Goal: Task Accomplishment & Management: Complete application form

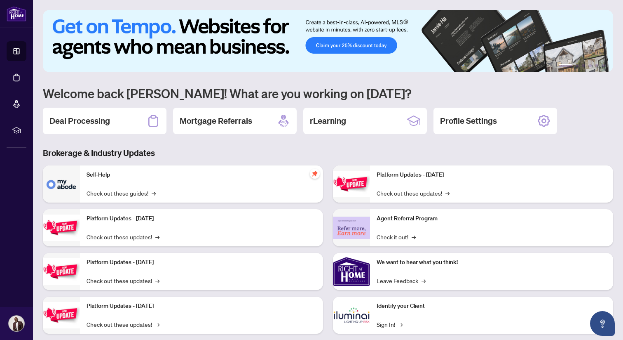
click at [286, 155] on h3 "Brokerage & Industry Updates" at bounding box center [328, 153] width 570 height 12
click at [109, 125] on h2 "Deal Processing" at bounding box center [79, 121] width 61 height 12
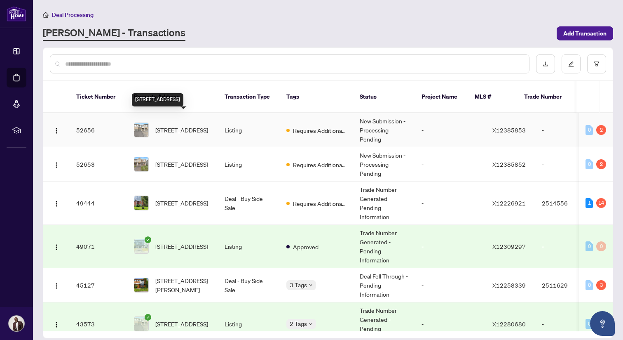
click at [181, 125] on span "[STREET_ADDRESS]" at bounding box center [181, 129] width 53 height 9
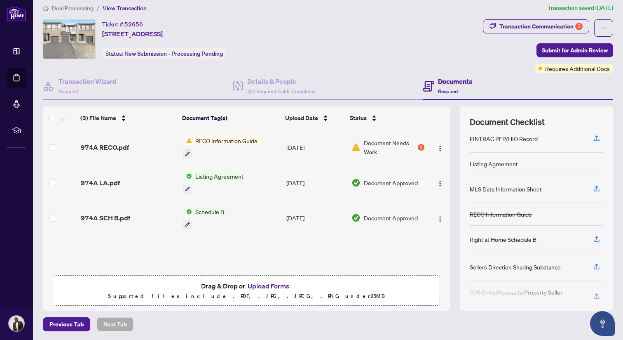
scroll to position [31, 0]
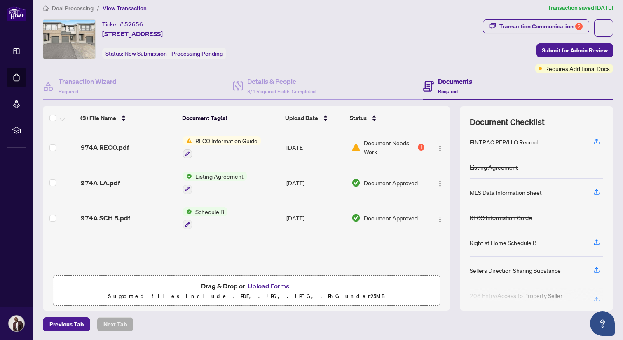
click at [270, 286] on button "Upload Forms" at bounding box center [268, 285] width 47 height 11
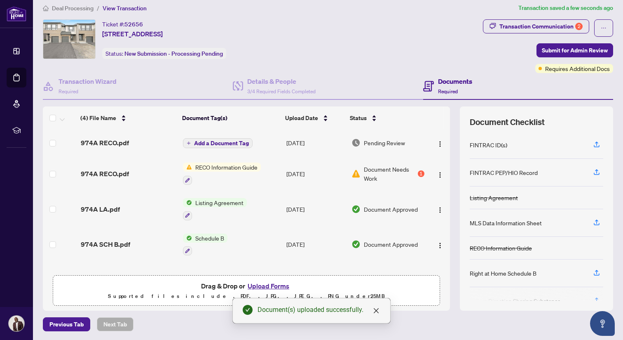
click at [224, 147] on td "Add a Document Tag" at bounding box center [231, 142] width 103 height 26
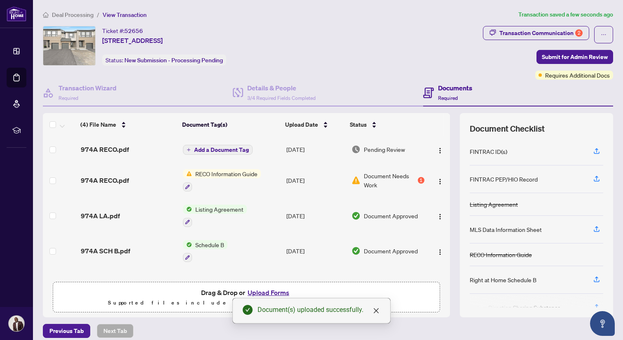
click at [209, 149] on span "Add a Document Tag" at bounding box center [221, 150] width 55 height 6
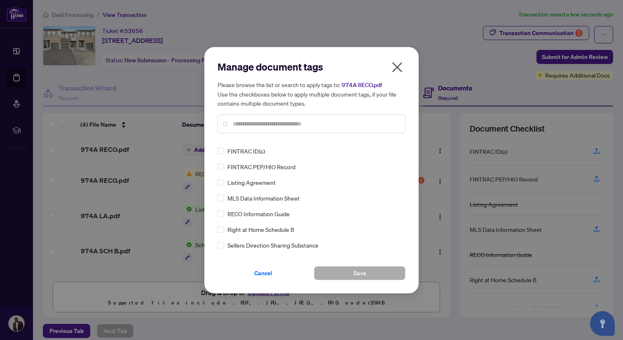
click at [243, 122] on input "text" at bounding box center [316, 123] width 166 height 9
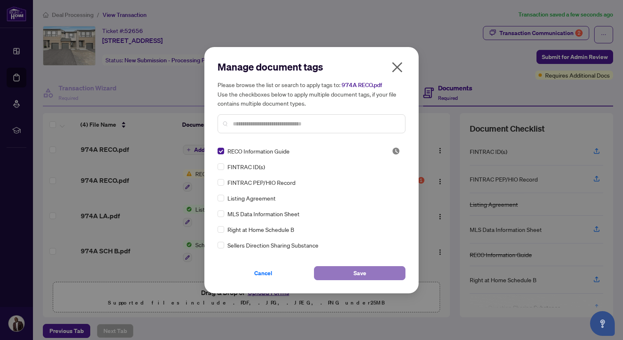
click at [345, 270] on button "Save" at bounding box center [360, 273] width 92 height 14
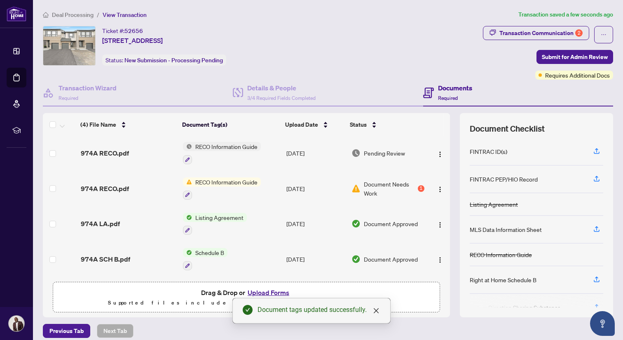
scroll to position [7, 0]
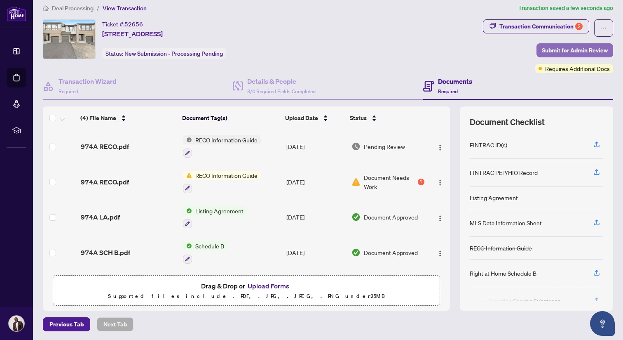
click at [570, 54] on span "Submit for Admin Review" at bounding box center [575, 50] width 66 height 13
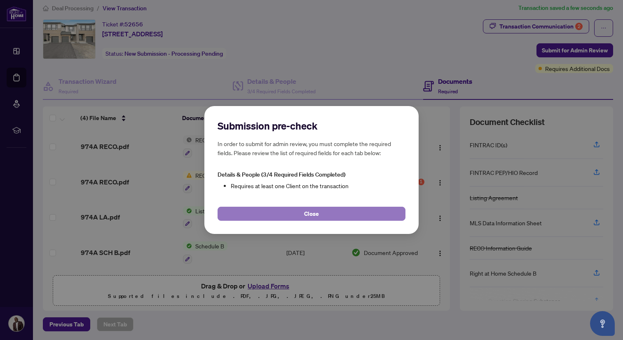
click at [375, 214] on button "Close" at bounding box center [312, 213] width 188 height 14
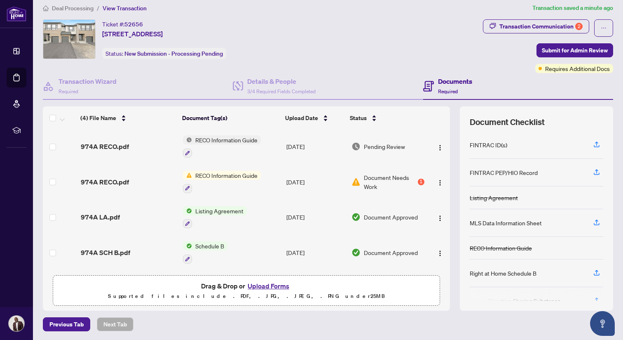
scroll to position [0, 0]
click at [76, 321] on span "Previous Tab" at bounding box center [66, 323] width 34 height 13
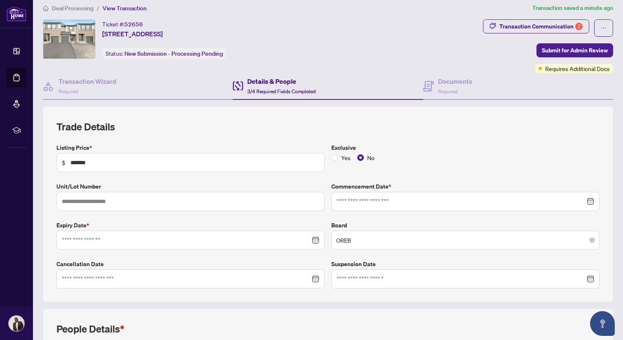
type input "**********"
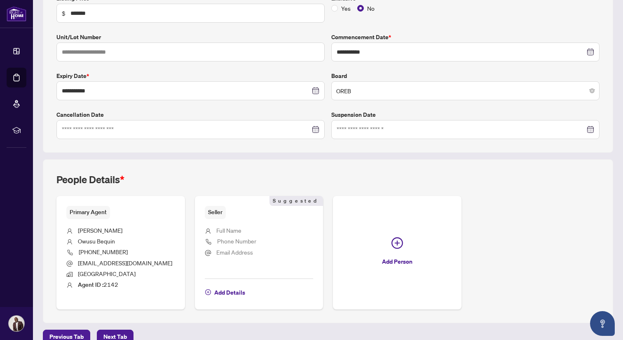
scroll to position [169, 0]
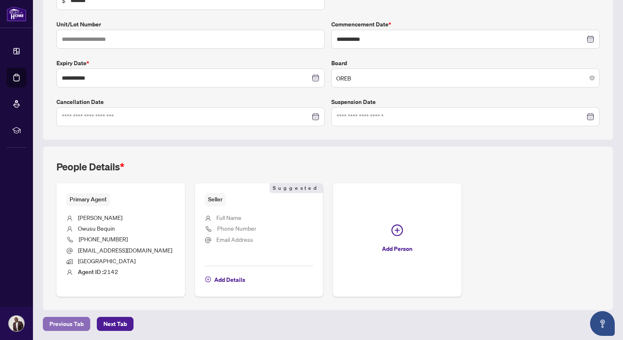
click at [64, 323] on span "Previous Tab" at bounding box center [66, 323] width 34 height 13
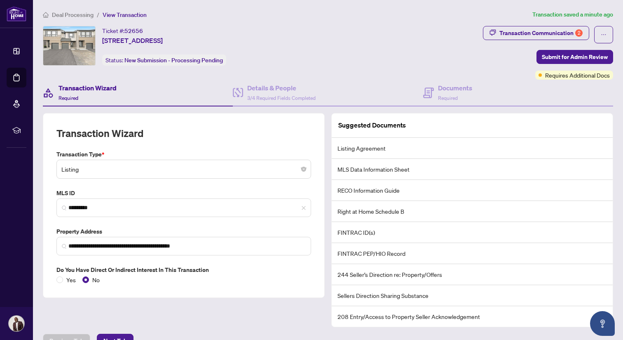
scroll to position [16, 0]
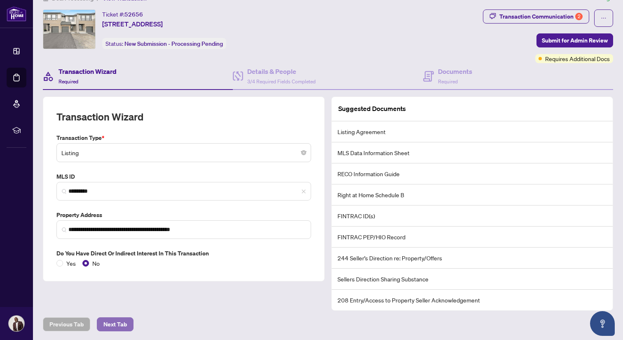
click at [105, 320] on span "Next Tab" at bounding box center [114, 323] width 23 height 13
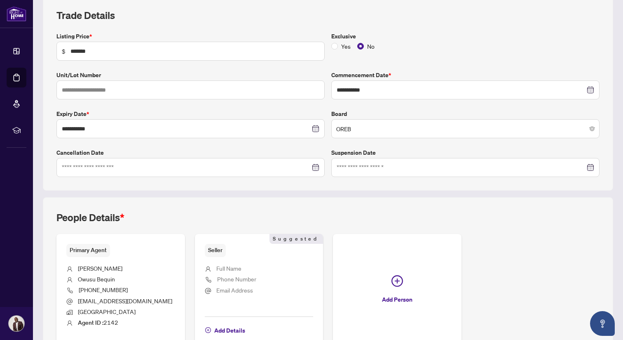
scroll to position [169, 0]
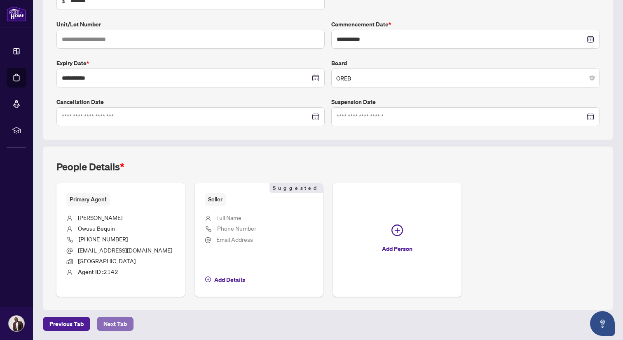
click at [116, 322] on span "Next Tab" at bounding box center [114, 323] width 23 height 13
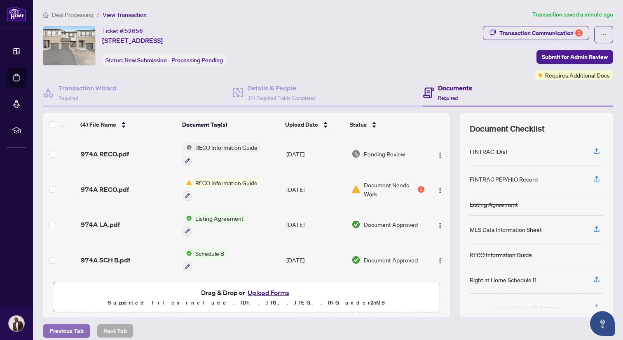
click at [67, 333] on span "Previous Tab" at bounding box center [66, 330] width 34 height 13
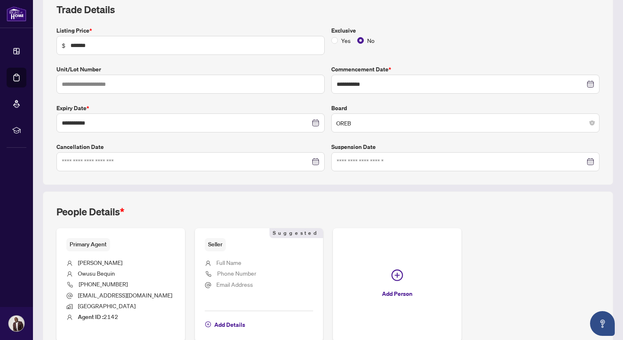
scroll to position [169, 0]
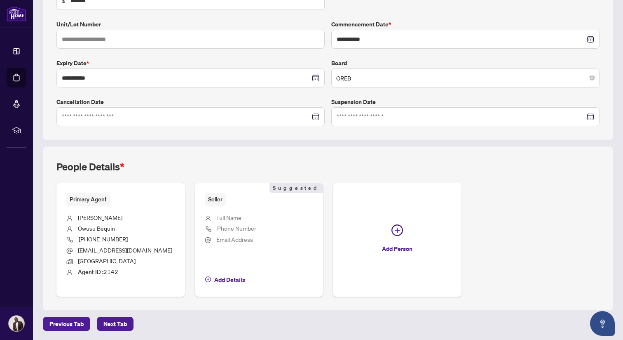
click at [247, 252] on ul "Full Name Phone Number Email Address" at bounding box center [259, 233] width 109 height 54
click at [212, 200] on span "Seller" at bounding box center [215, 199] width 21 height 13
click at [231, 279] on span "Add Details" at bounding box center [229, 279] width 31 height 13
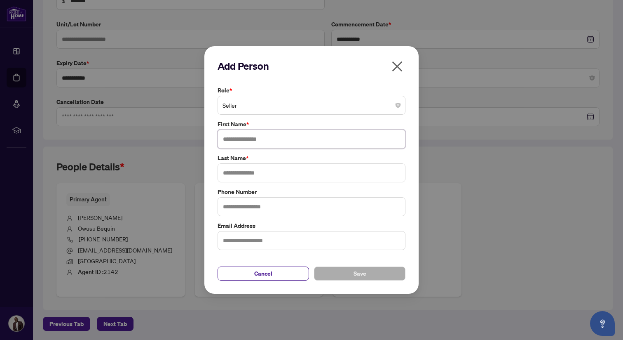
click at [244, 138] on input "text" at bounding box center [312, 138] width 188 height 19
type input "*******"
click at [243, 172] on input "text" at bounding box center [312, 172] width 188 height 19
type input "*"
type input "******"
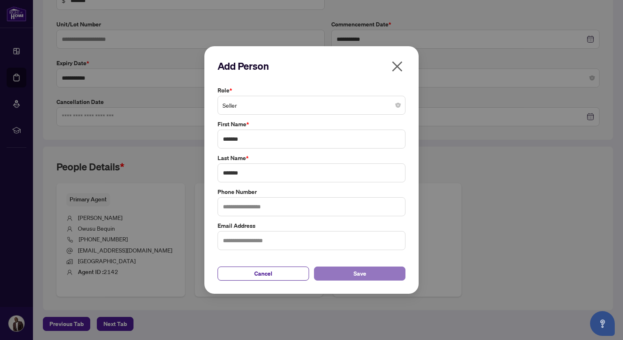
click at [346, 275] on button "Save" at bounding box center [360, 273] width 92 height 14
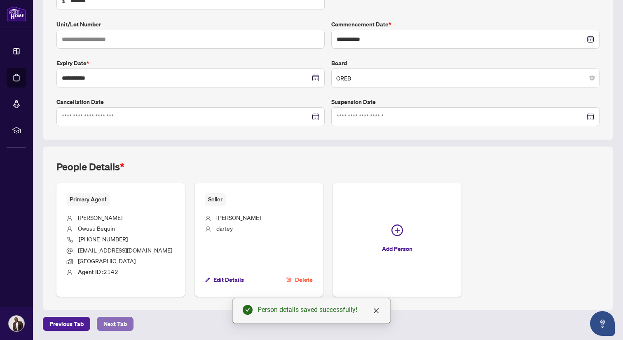
click at [119, 324] on span "Next Tab" at bounding box center [114, 323] width 23 height 13
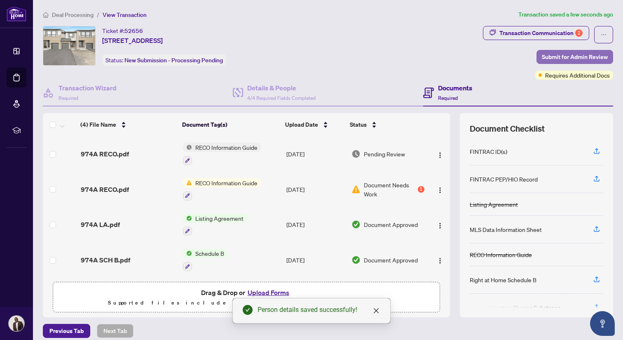
click at [550, 57] on span "Submit for Admin Review" at bounding box center [575, 56] width 66 height 13
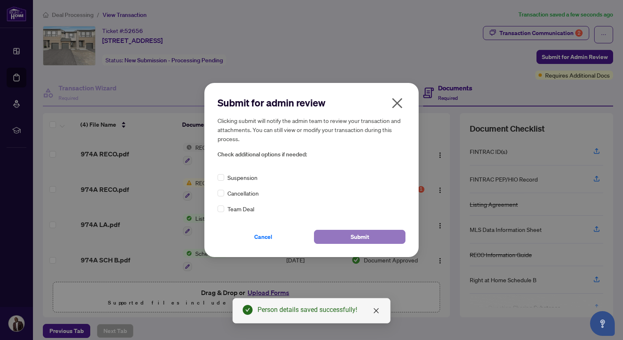
click at [342, 240] on button "Submit" at bounding box center [360, 237] width 92 height 14
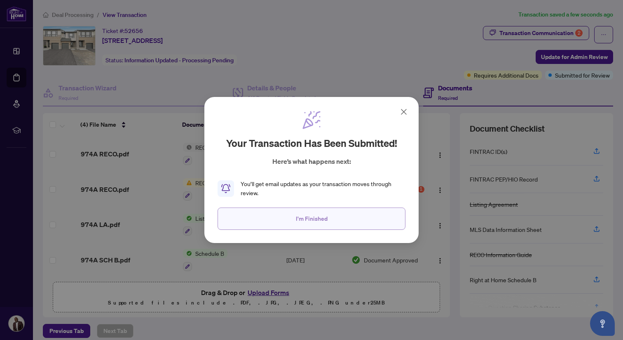
click at [332, 223] on button "I'm Finished" at bounding box center [312, 218] width 188 height 22
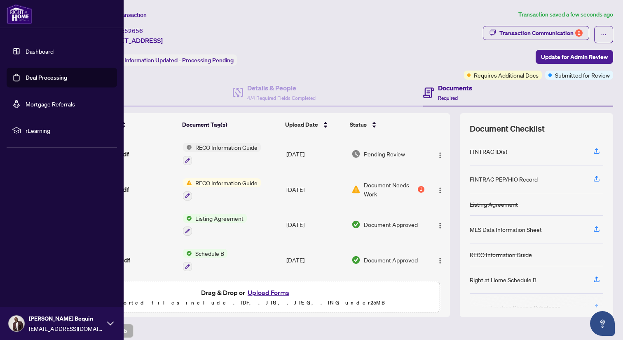
click at [35, 55] on link "Dashboard" at bounding box center [40, 50] width 28 height 7
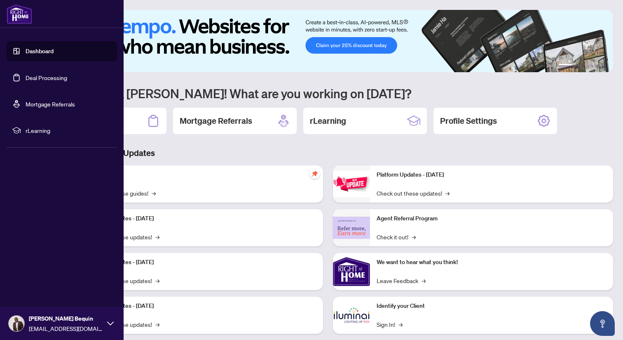
click at [35, 75] on link "Deal Processing" at bounding box center [47, 77] width 42 height 7
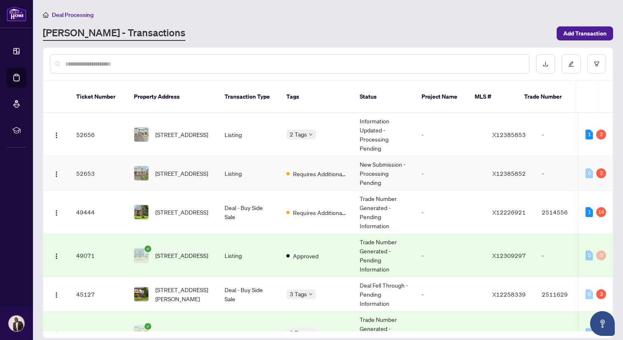
click at [175, 169] on span "[STREET_ADDRESS]" at bounding box center [181, 173] width 53 height 9
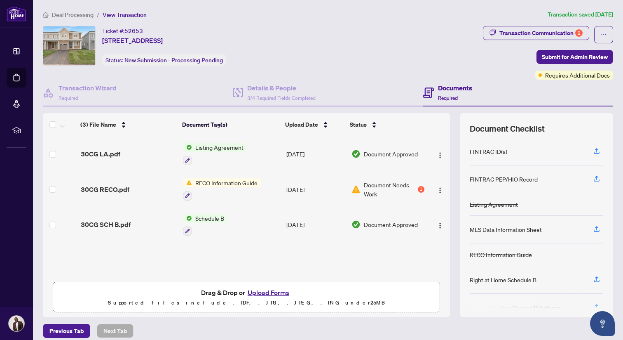
scroll to position [7, 0]
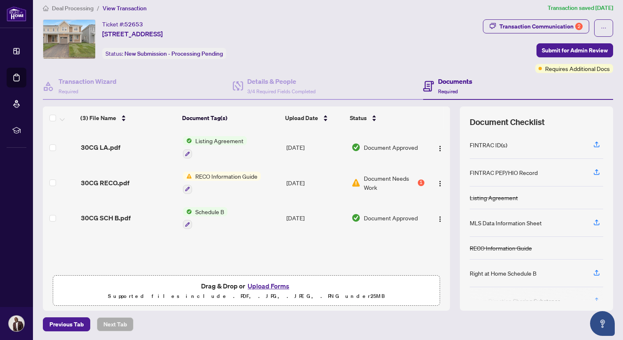
click at [261, 287] on button "Upload Forms" at bounding box center [268, 285] width 47 height 11
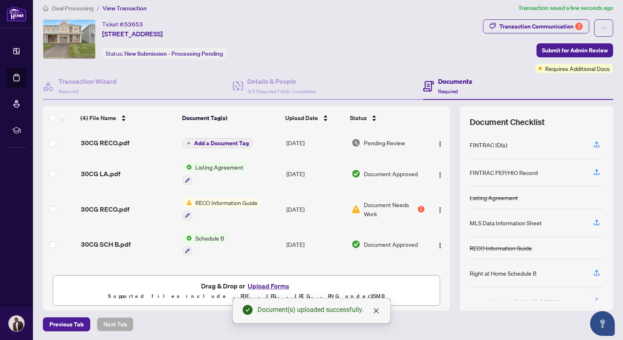
click at [226, 141] on span "Add a Document Tag" at bounding box center [221, 143] width 55 height 6
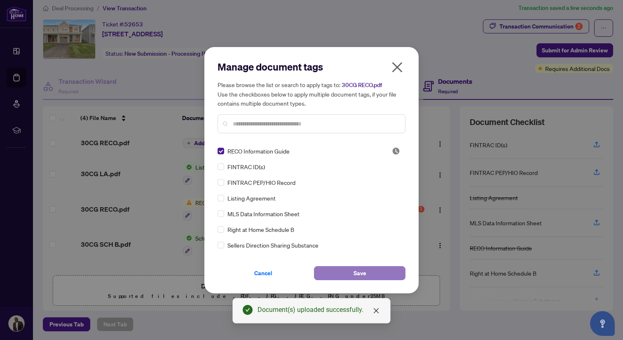
click at [345, 270] on button "Save" at bounding box center [360, 273] width 92 height 14
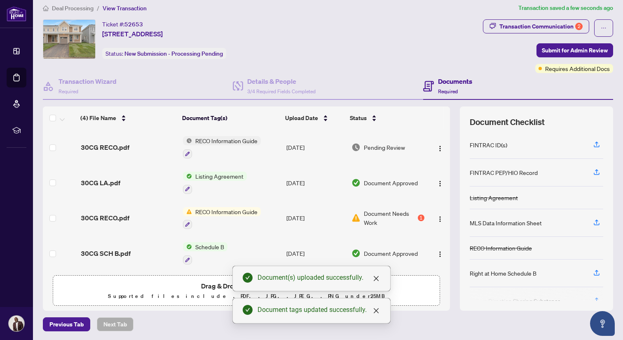
scroll to position [1, 0]
click at [548, 53] on span "Submit for Admin Review" at bounding box center [575, 50] width 66 height 13
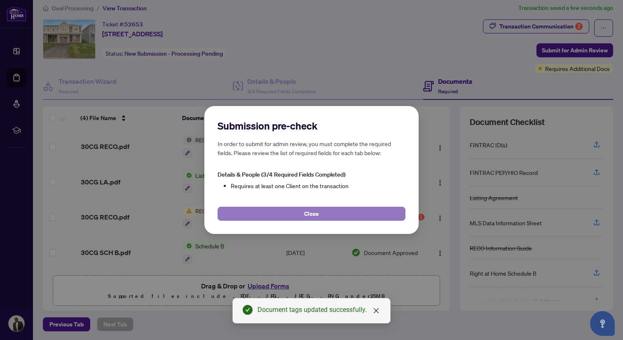
click at [317, 216] on span "Close" at bounding box center [311, 213] width 15 height 13
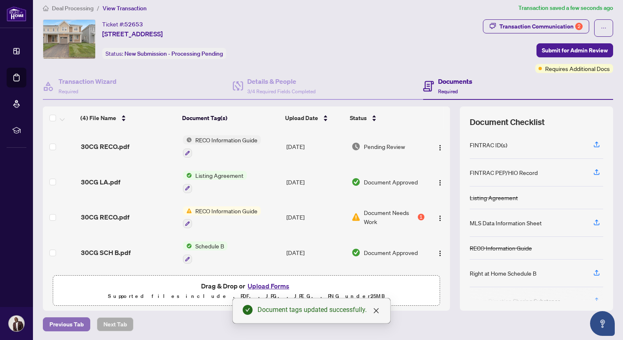
click at [74, 326] on span "Previous Tab" at bounding box center [66, 323] width 34 height 13
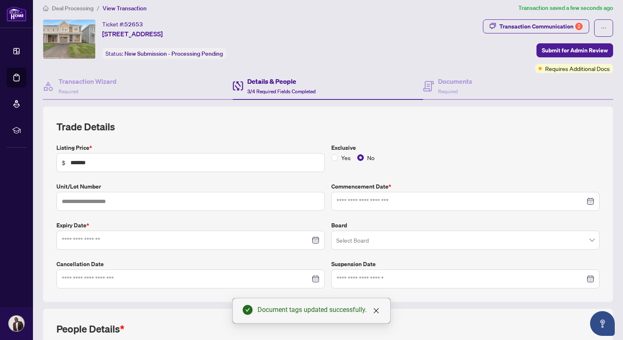
type input "**********"
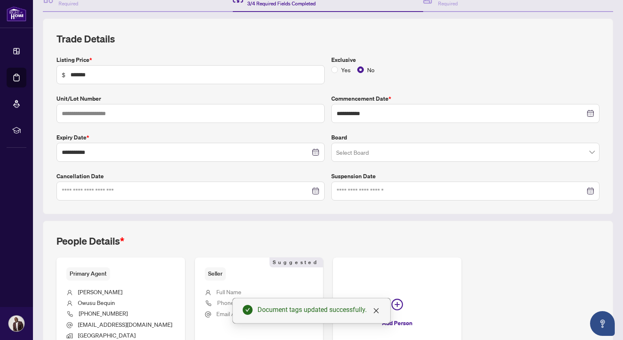
scroll to position [169, 0]
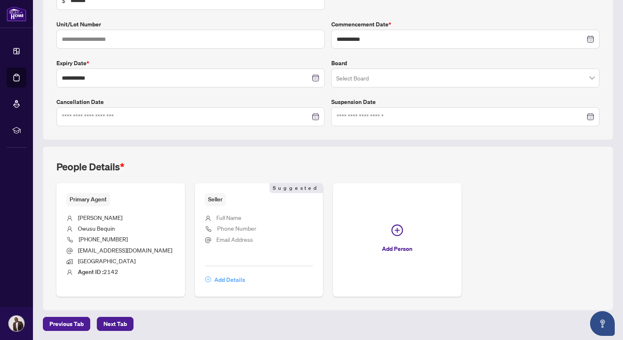
click at [235, 279] on span "Add Details" at bounding box center [229, 279] width 31 height 13
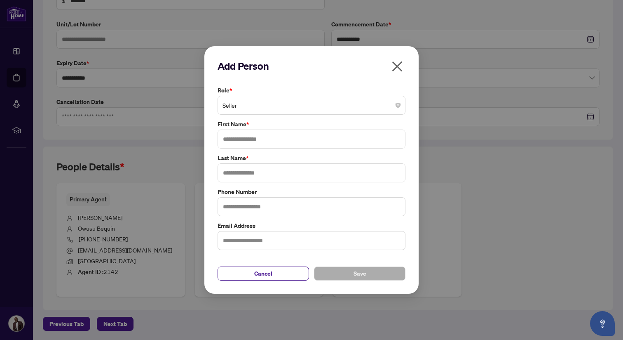
click at [242, 109] on span "Seller" at bounding box center [312, 105] width 178 height 16
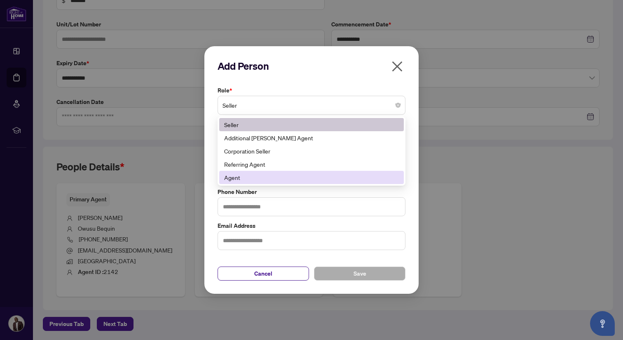
click at [413, 187] on div "Add Person Role * Seller 181 188 Seller Additional [PERSON_NAME] Agent Corporat…" at bounding box center [311, 169] width 214 height 247
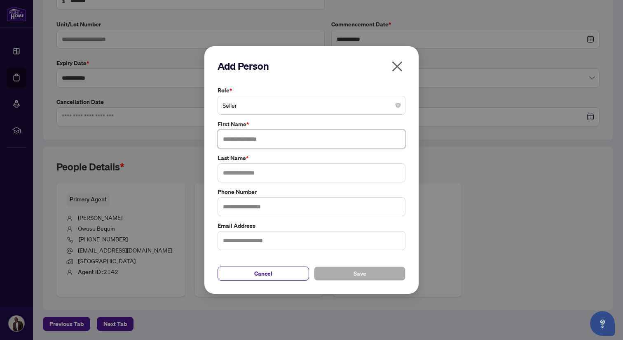
click at [295, 141] on input "text" at bounding box center [312, 138] width 188 height 19
type input "*****"
click at [275, 176] on input "text" at bounding box center [312, 172] width 188 height 19
type input "*****"
click at [346, 276] on button "Save" at bounding box center [360, 273] width 92 height 14
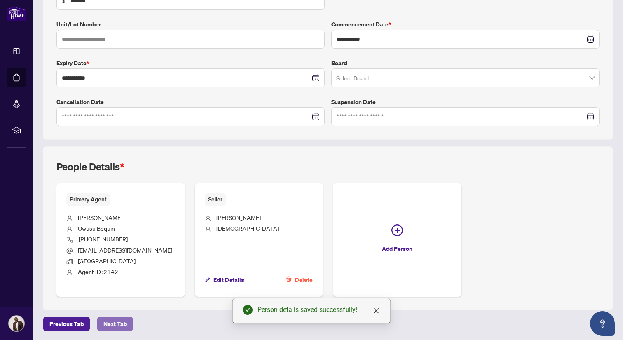
click at [119, 327] on span "Next Tab" at bounding box center [114, 323] width 23 height 13
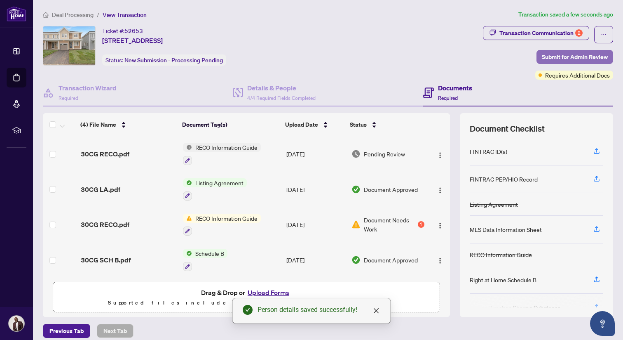
click at [580, 54] on span "Submit for Admin Review" at bounding box center [575, 56] width 66 height 13
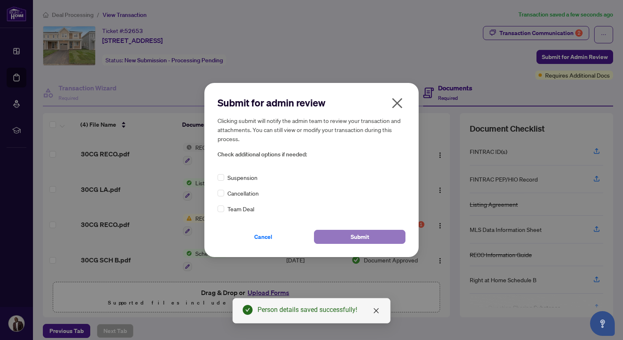
click at [371, 234] on button "Submit" at bounding box center [360, 237] width 92 height 14
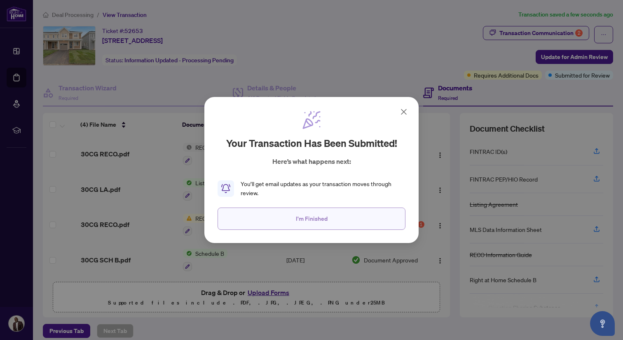
click at [324, 223] on span "I'm Finished" at bounding box center [312, 218] width 32 height 13
